Goal: Information Seeking & Learning: Learn about a topic

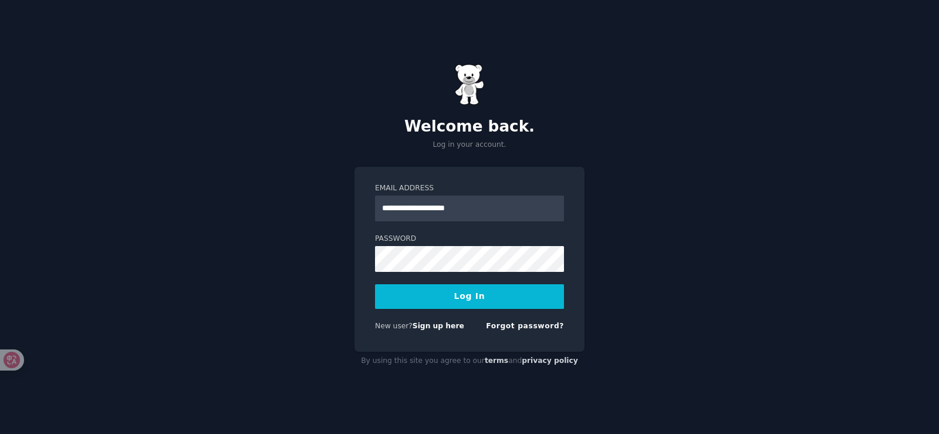
type input "**********"
click at [411, 299] on button "Log In" at bounding box center [469, 296] width 189 height 25
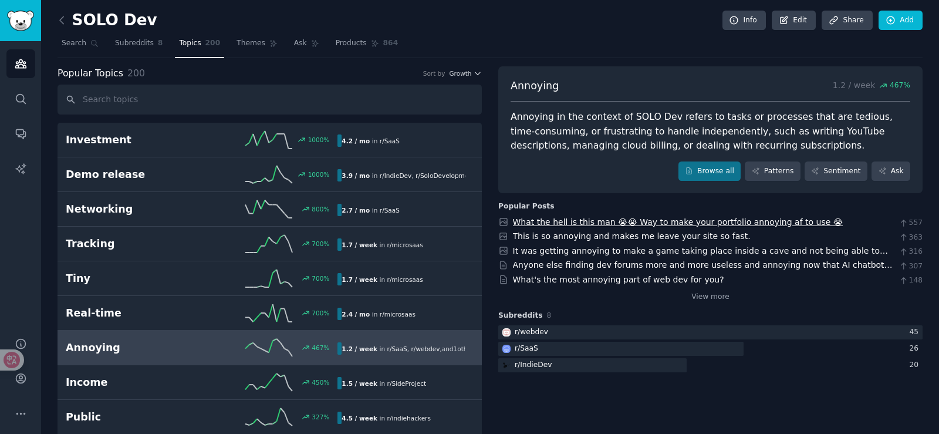
click at [580, 219] on link "What the hell is this man 😭😭 Way to make your portfolio annoying af to use 😭" at bounding box center [678, 221] width 330 height 9
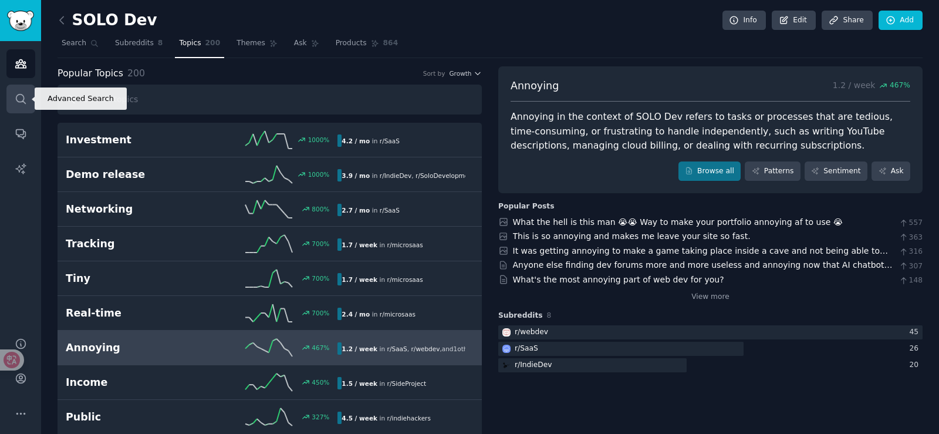
click at [19, 106] on link "Search" at bounding box center [20, 98] width 29 height 29
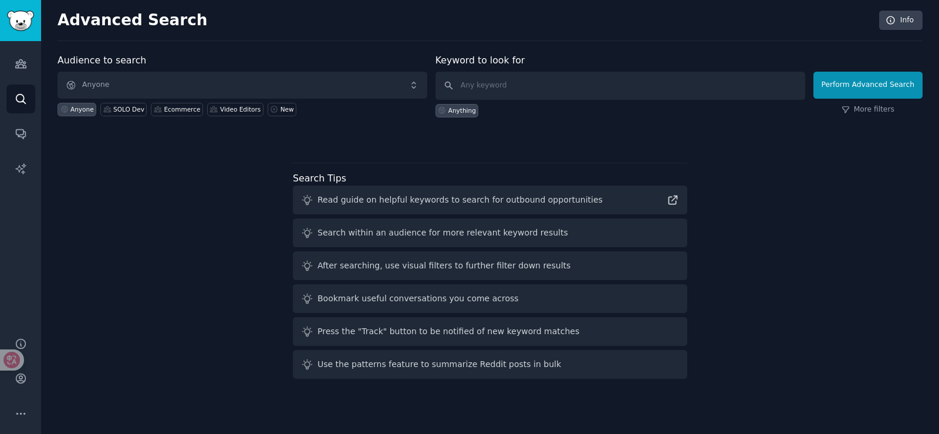
click at [36, 67] on div "Audiences Search Conversations AI Reports" at bounding box center [20, 182] width 41 height 282
click at [25, 63] on icon "Sidebar" at bounding box center [20, 64] width 11 height 8
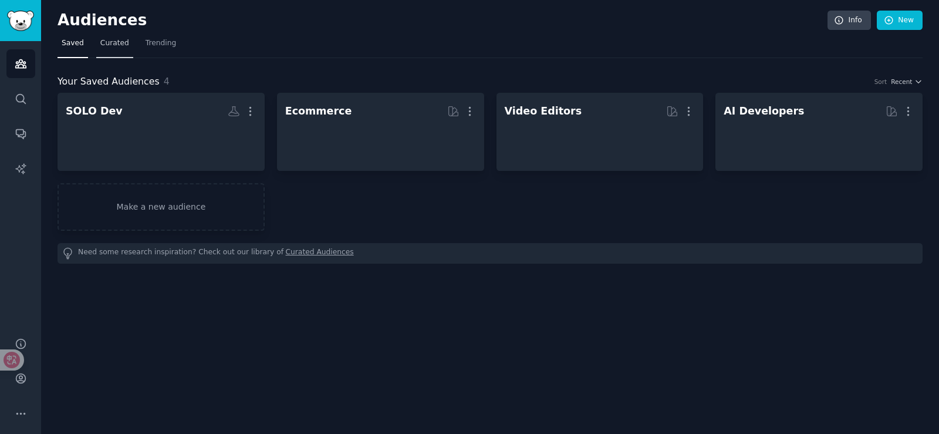
click at [111, 45] on span "Curated" at bounding box center [114, 43] width 29 height 11
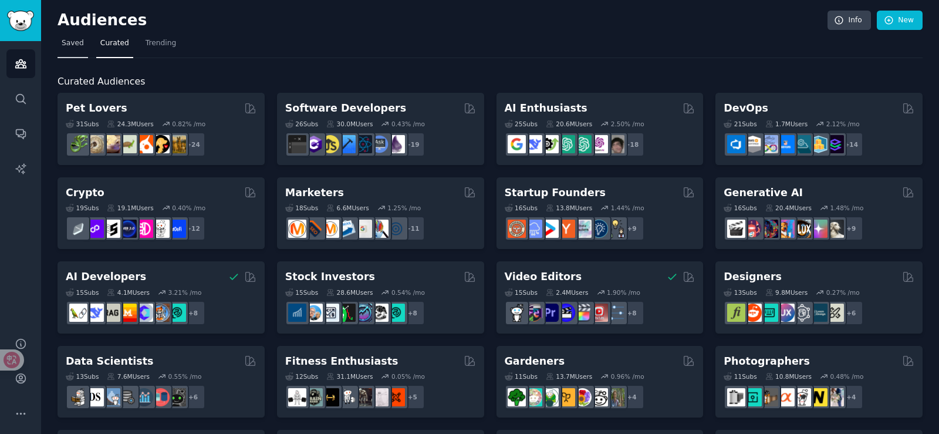
click at [69, 45] on span "Saved" at bounding box center [73, 43] width 22 height 11
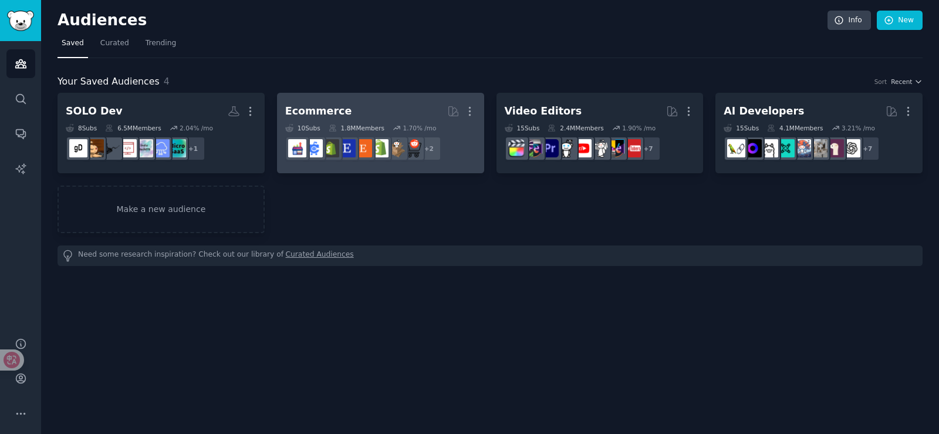
click at [418, 118] on h2 "Ecommerce More" at bounding box center [380, 111] width 191 height 21
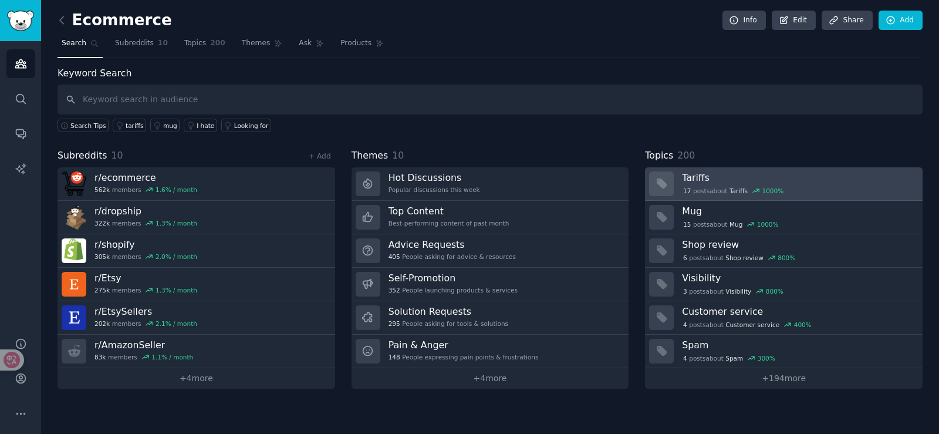
click at [716, 189] on div "17 post s about Tariffs 1000 %" at bounding box center [733, 190] width 103 height 11
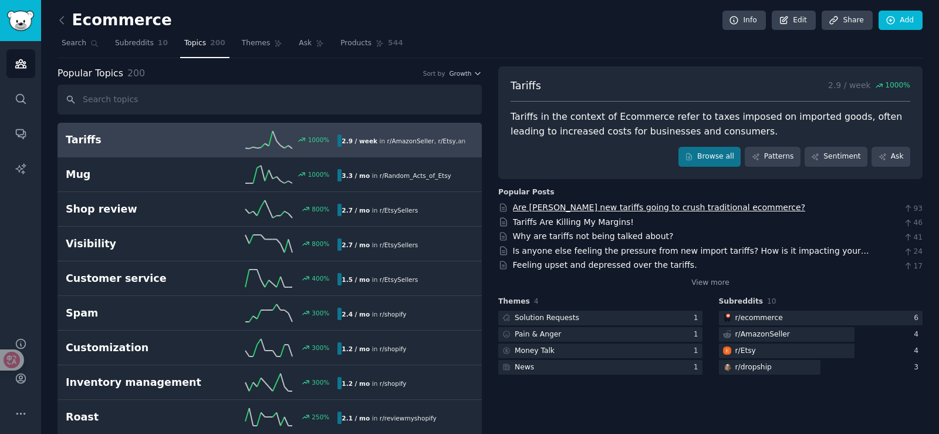
click at [601, 209] on link "Are [PERSON_NAME] new tariffs going to crush traditional ecommerce?" at bounding box center [659, 206] width 293 height 9
click at [20, 69] on icon "Sidebar" at bounding box center [21, 63] width 12 height 12
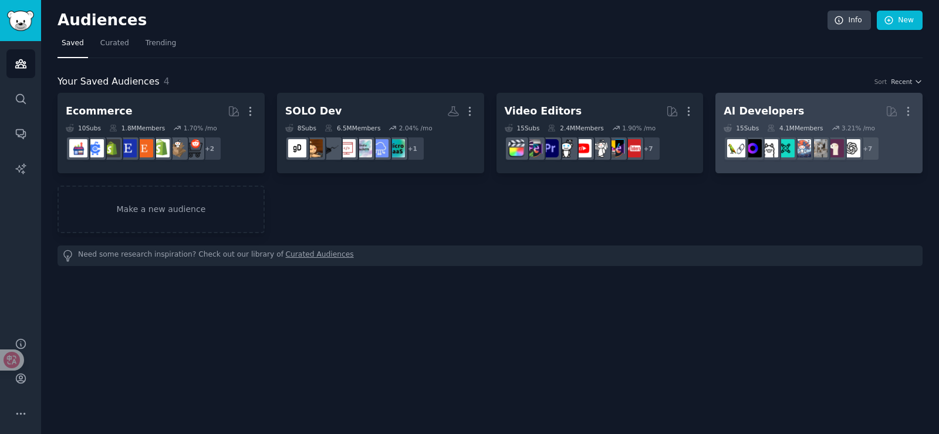
click at [743, 109] on div "AI Developers" at bounding box center [763, 111] width 80 height 15
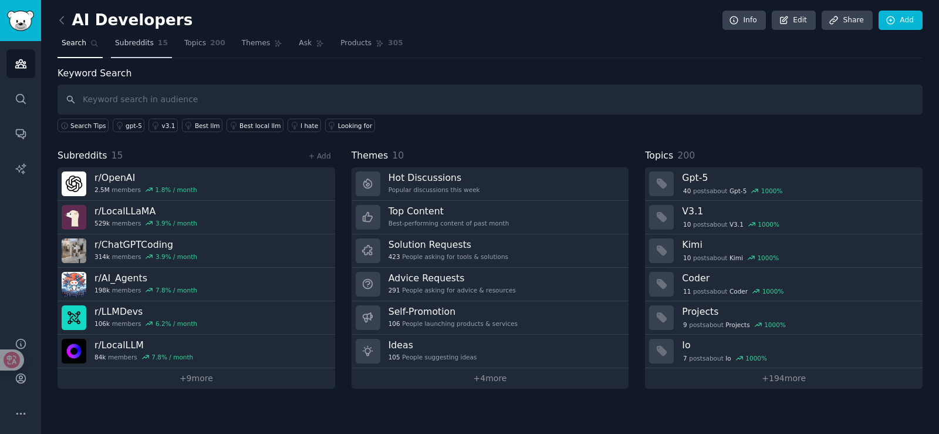
click at [132, 48] on span "Subreddits" at bounding box center [134, 43] width 39 height 11
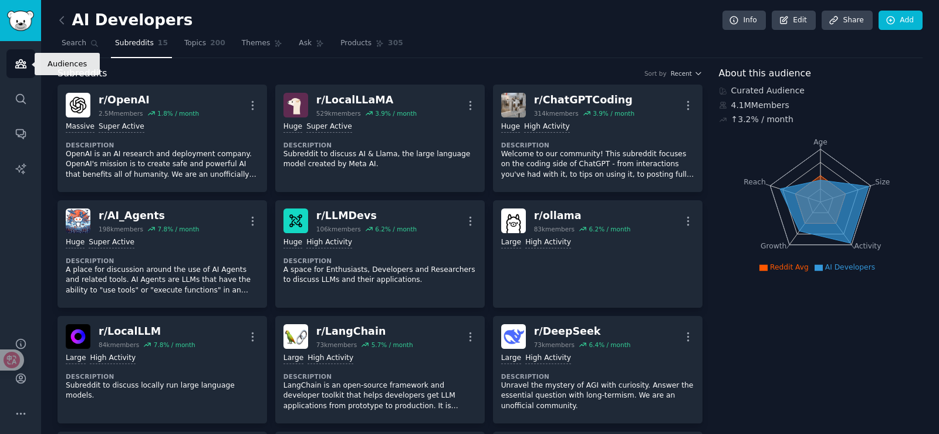
click at [31, 63] on link "Audiences" at bounding box center [20, 63] width 29 height 29
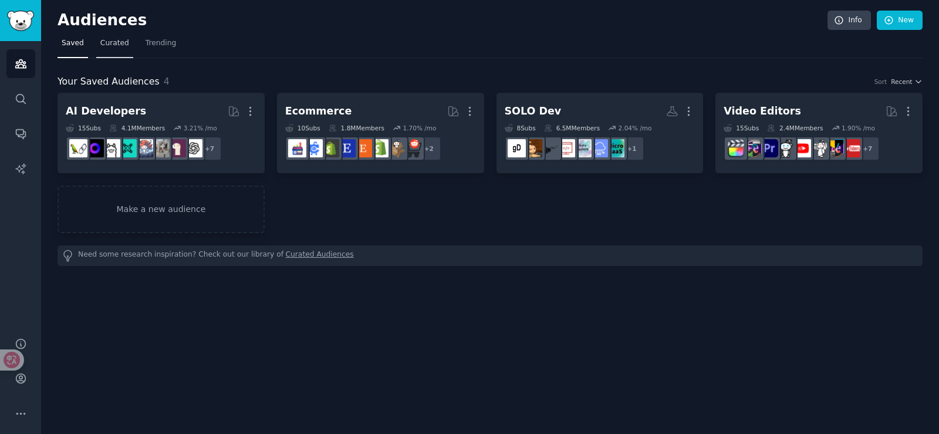
click at [123, 47] on span "Curated" at bounding box center [114, 43] width 29 height 11
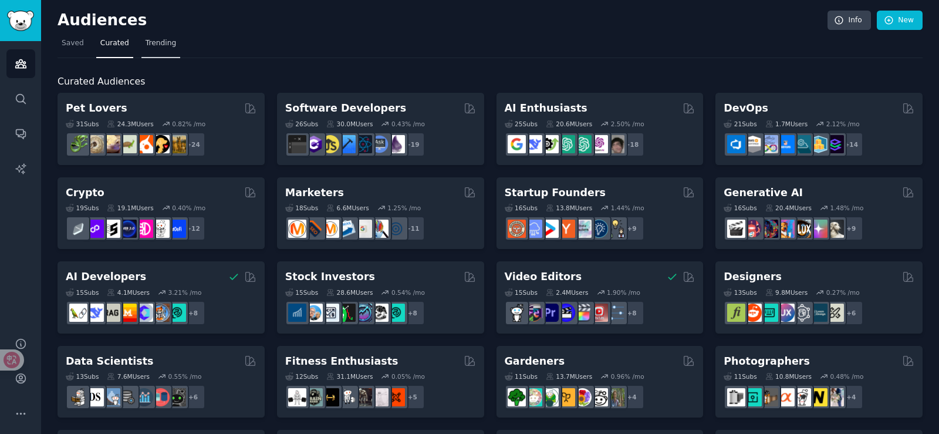
click at [150, 45] on span "Trending" at bounding box center [160, 43] width 31 height 11
